Goal: Navigation & Orientation: Find specific page/section

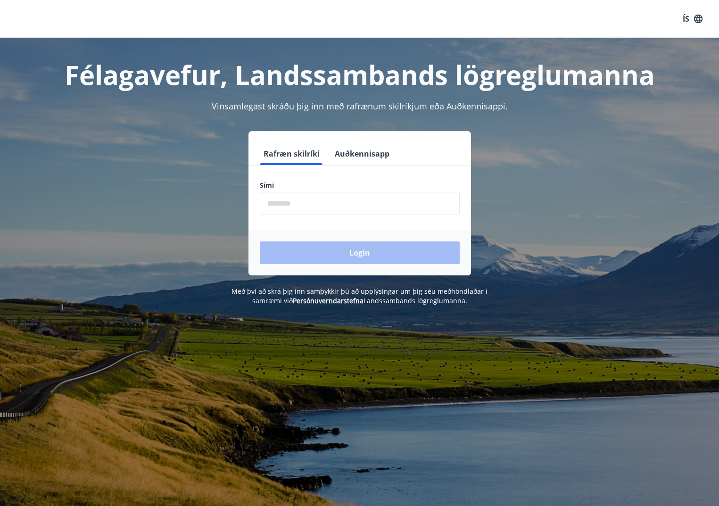
click at [280, 205] on input "phone" at bounding box center [360, 203] width 200 height 23
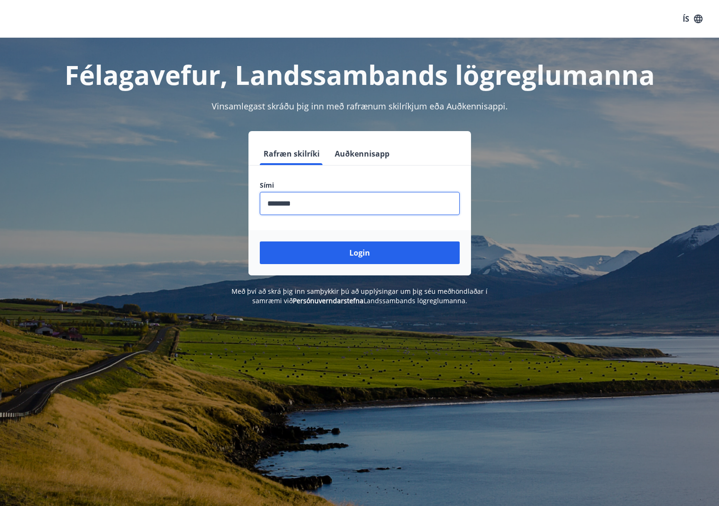
type input "********"
click at [260, 241] on button "Login" at bounding box center [360, 252] width 200 height 23
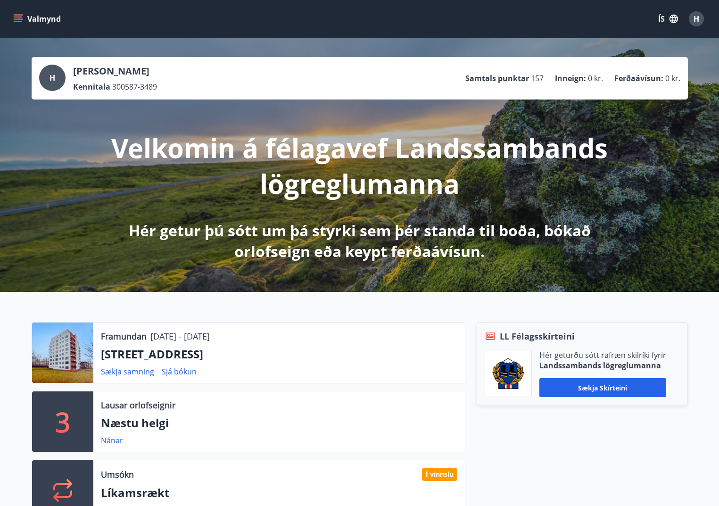
click at [17, 16] on icon "menu" at bounding box center [17, 18] width 9 height 9
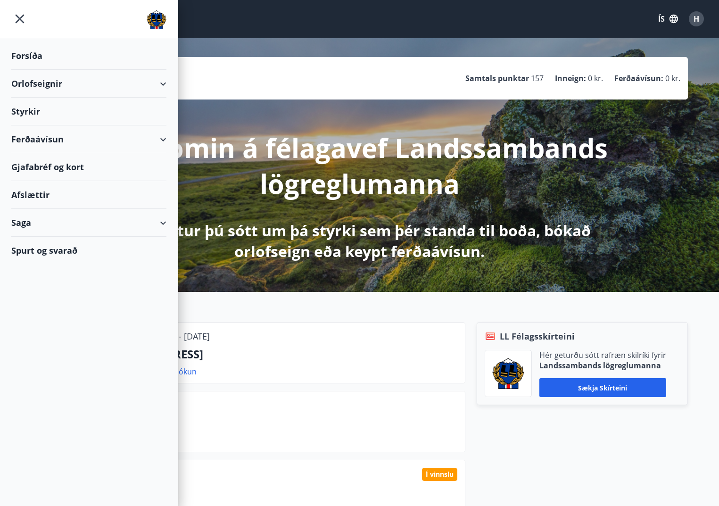
click at [36, 113] on div "Styrkir" at bounding box center [88, 112] width 155 height 28
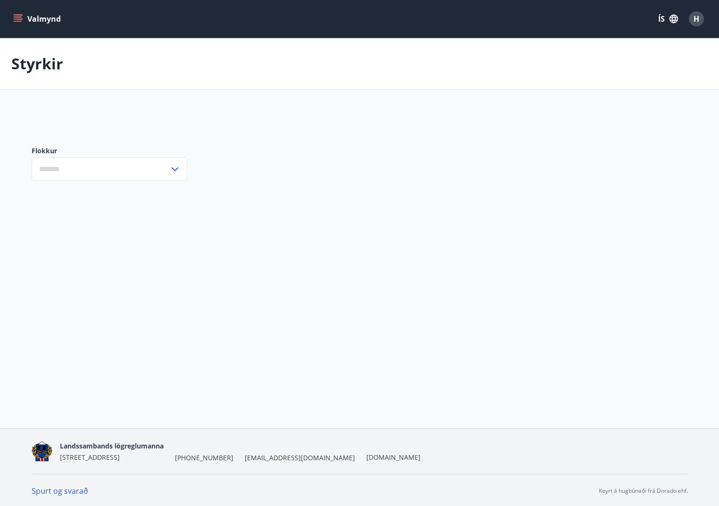
type input "***"
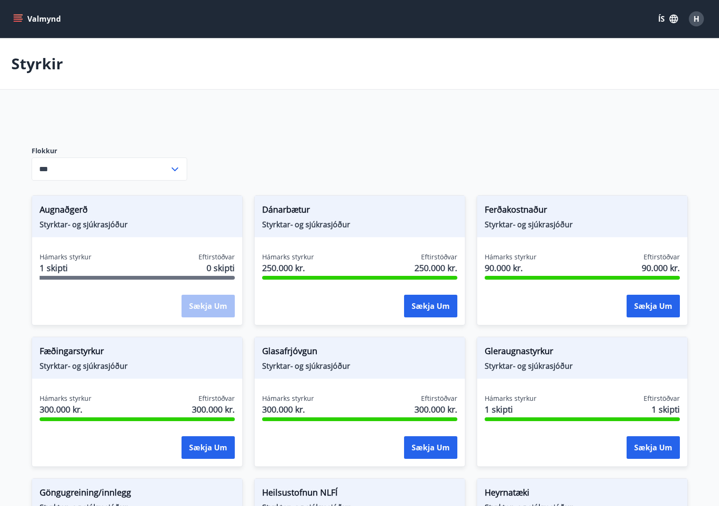
click at [17, 14] on button "Valmynd" at bounding box center [37, 18] width 53 height 17
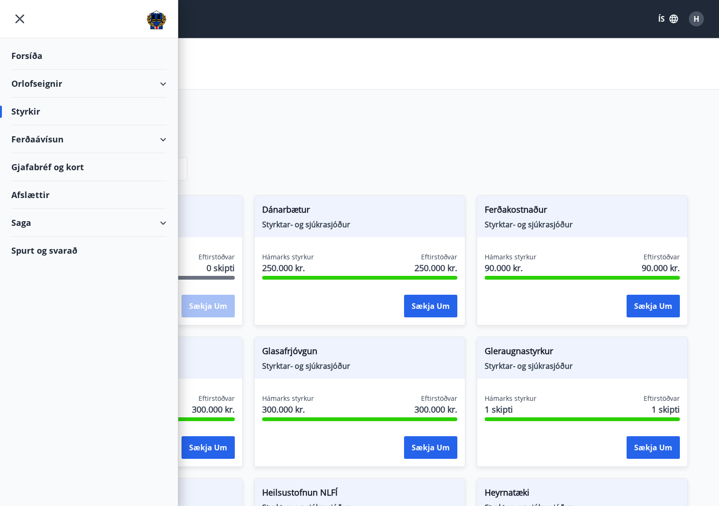
click at [32, 221] on div "Saga" at bounding box center [88, 223] width 155 height 28
click at [46, 287] on div "Umsóknir" at bounding box center [89, 286] width 140 height 20
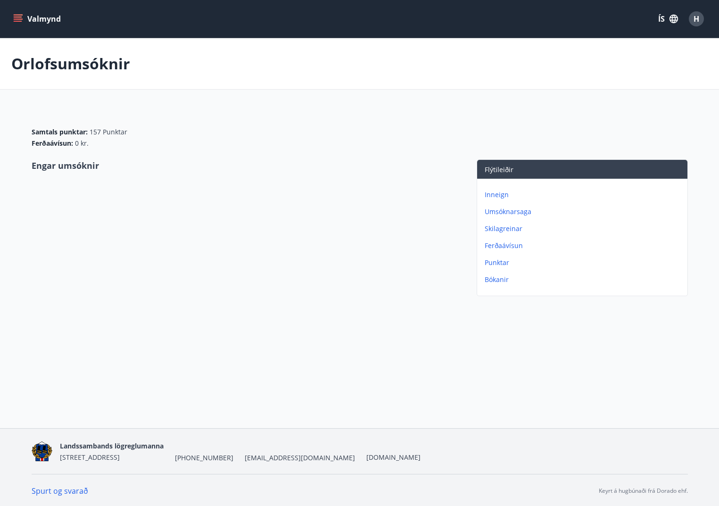
click at [511, 210] on p "Umsóknarsaga" at bounding box center [583, 211] width 199 height 9
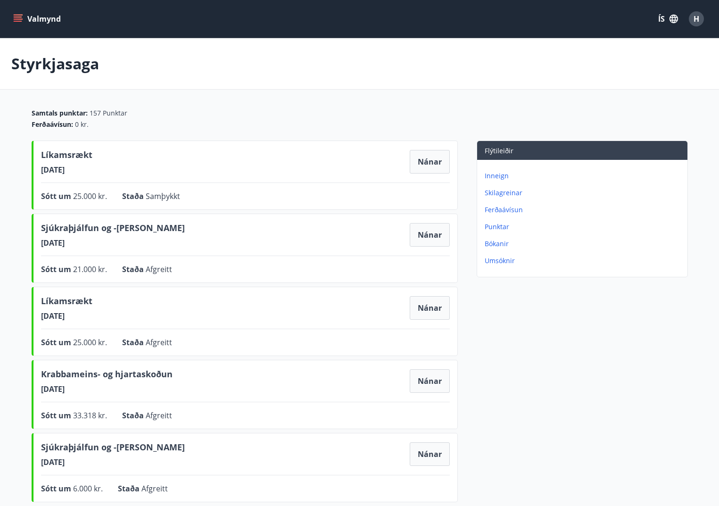
click at [17, 19] on icon "menu" at bounding box center [19, 18] width 10 height 1
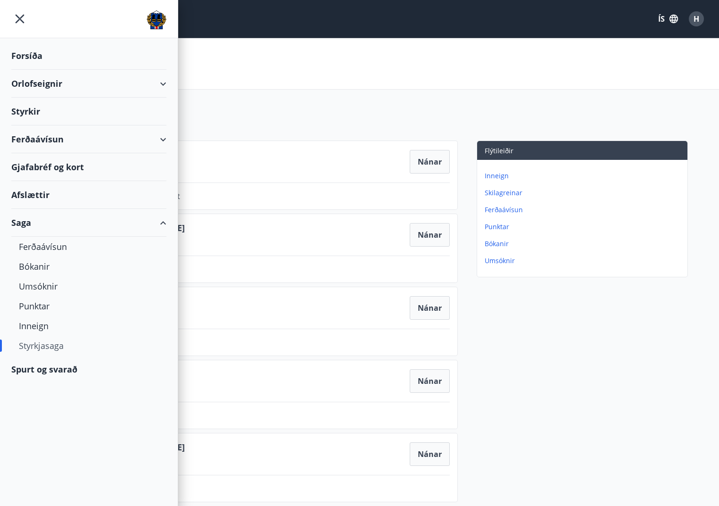
click at [47, 197] on div "Afslættir" at bounding box center [88, 195] width 155 height 28
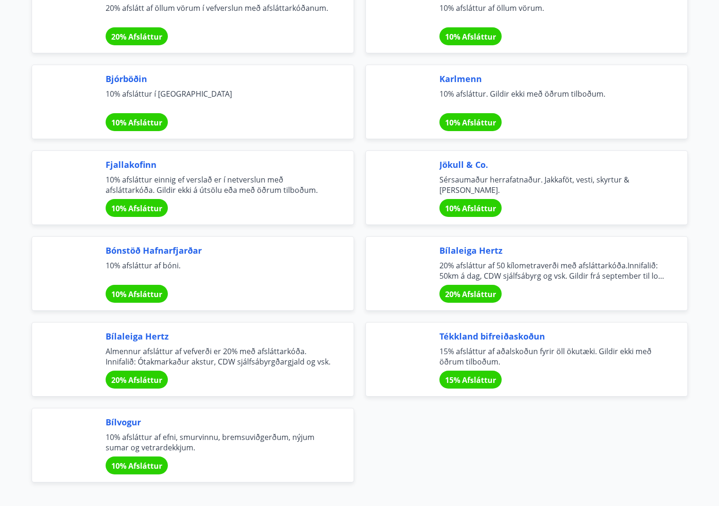
scroll to position [2973, 0]
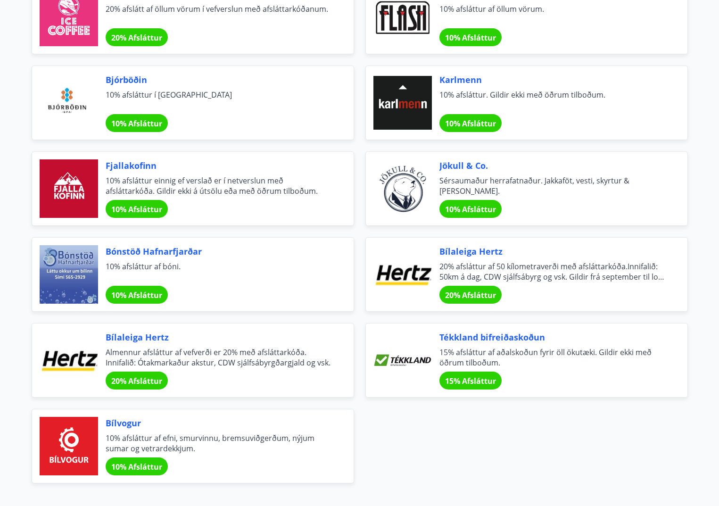
click at [151, 209] on span "10% Afsláttur" at bounding box center [136, 209] width 51 height 10
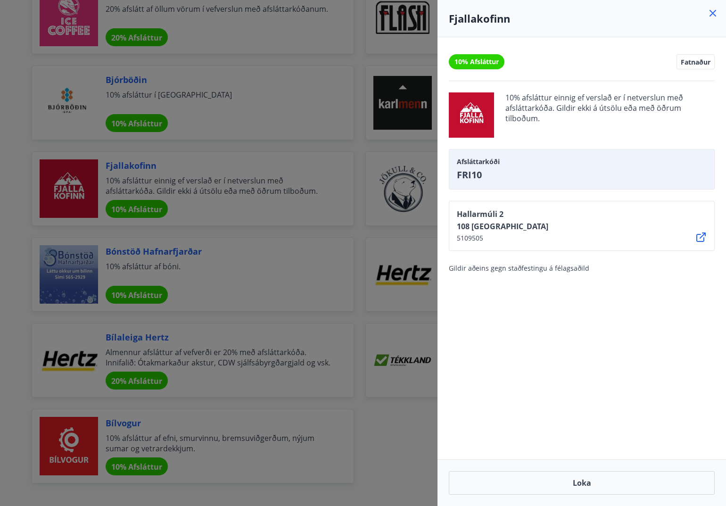
click at [711, 12] on icon at bounding box center [712, 13] width 7 height 7
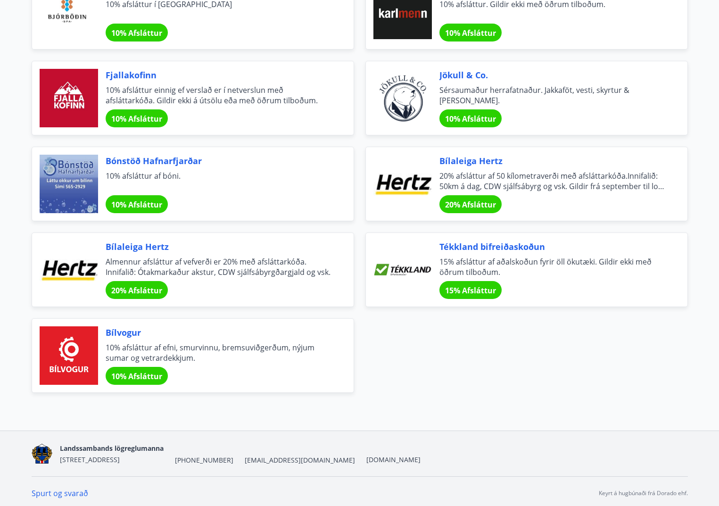
scroll to position [3067, 0]
